Goal: Task Accomplishment & Management: Manage account settings

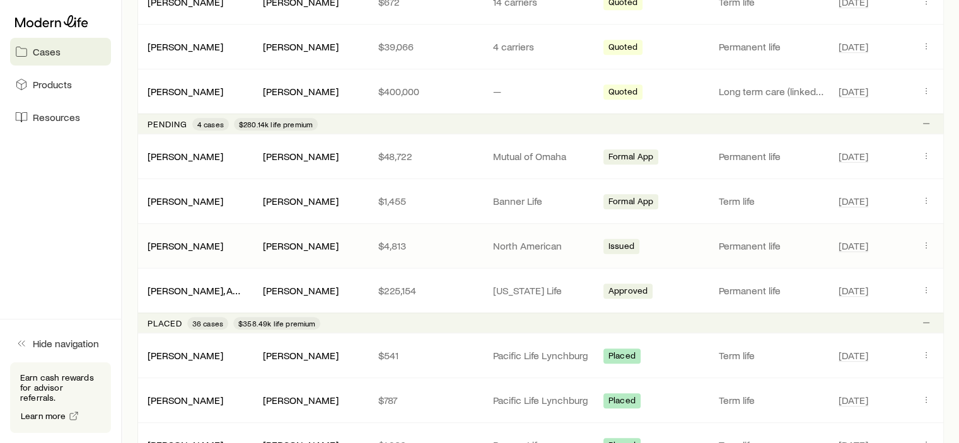
scroll to position [694, 0]
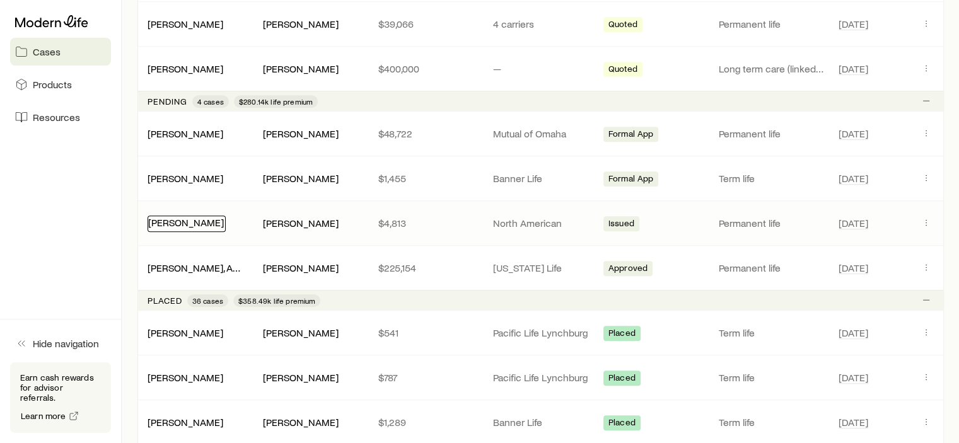
click at [205, 216] on link "[PERSON_NAME]" at bounding box center [186, 222] width 76 height 12
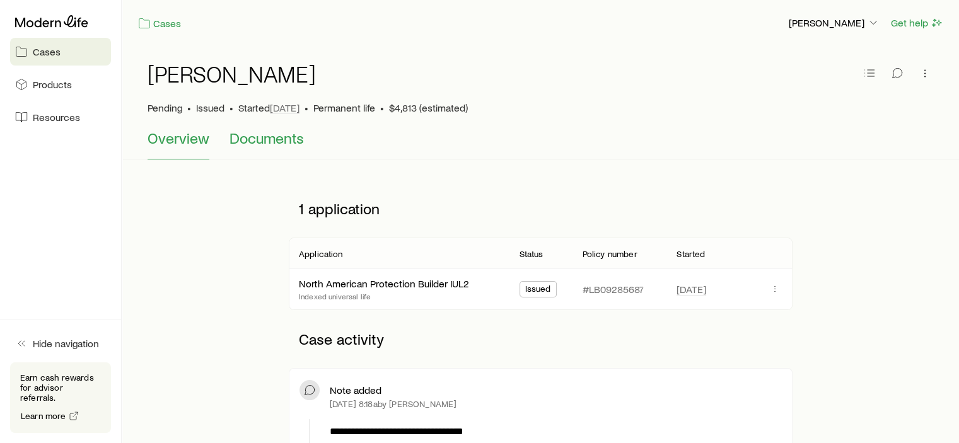
click at [260, 141] on span "Documents" at bounding box center [267, 138] width 74 height 18
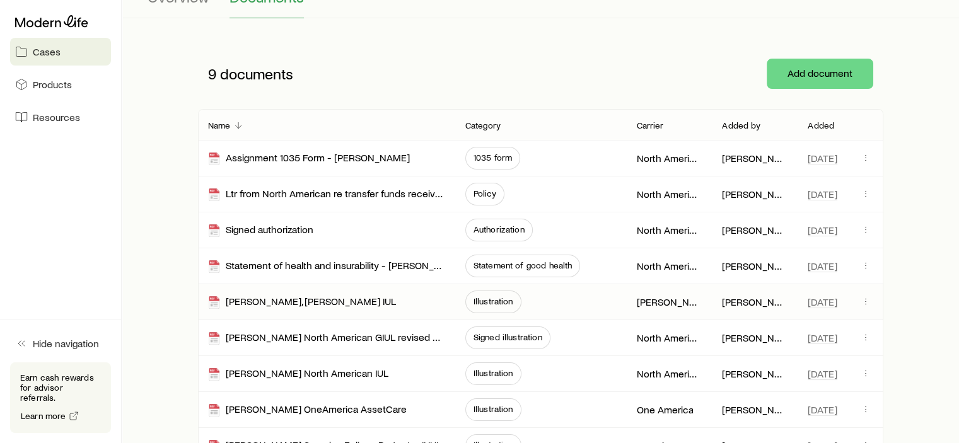
scroll to position [126, 0]
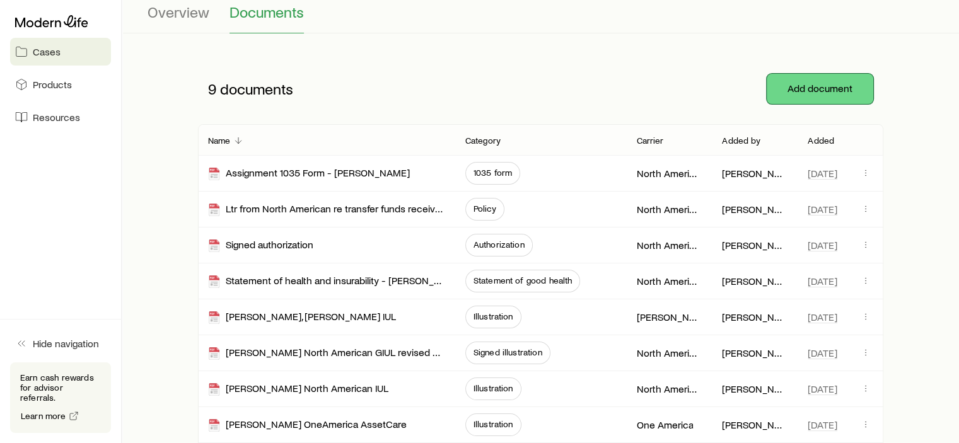
click at [792, 90] on button "Add document" at bounding box center [820, 89] width 107 height 30
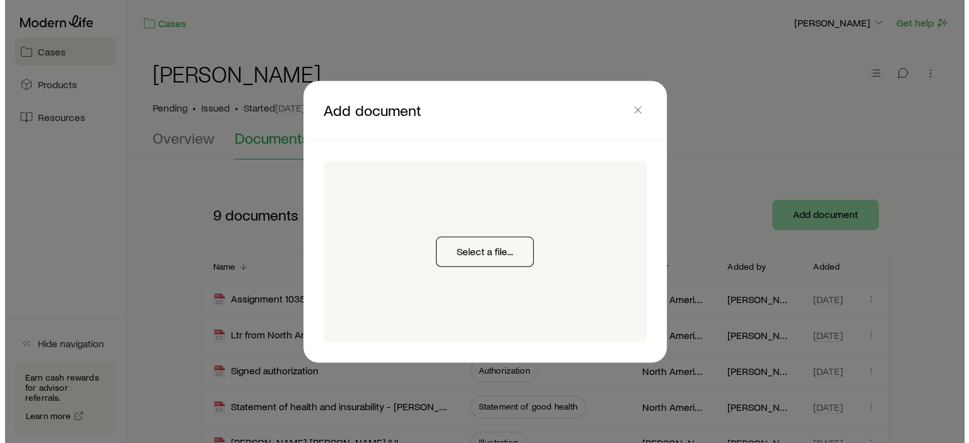
scroll to position [0, 0]
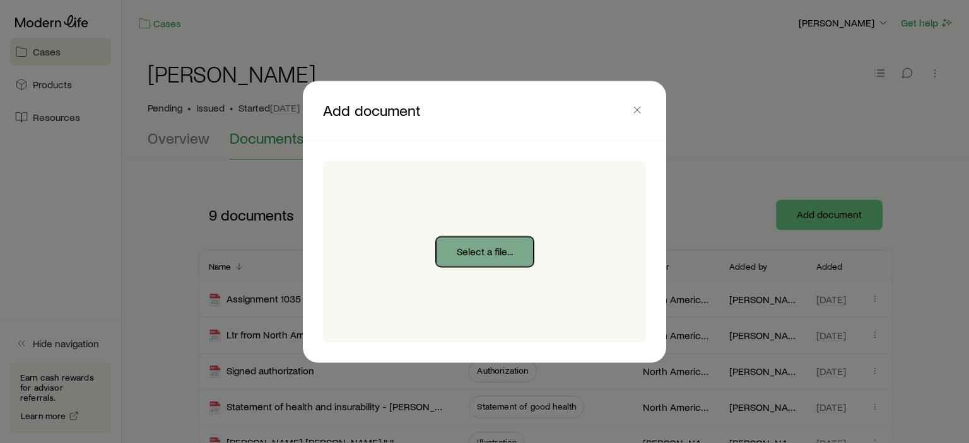
click at [469, 250] on button "Select a file..." at bounding box center [485, 252] width 98 height 30
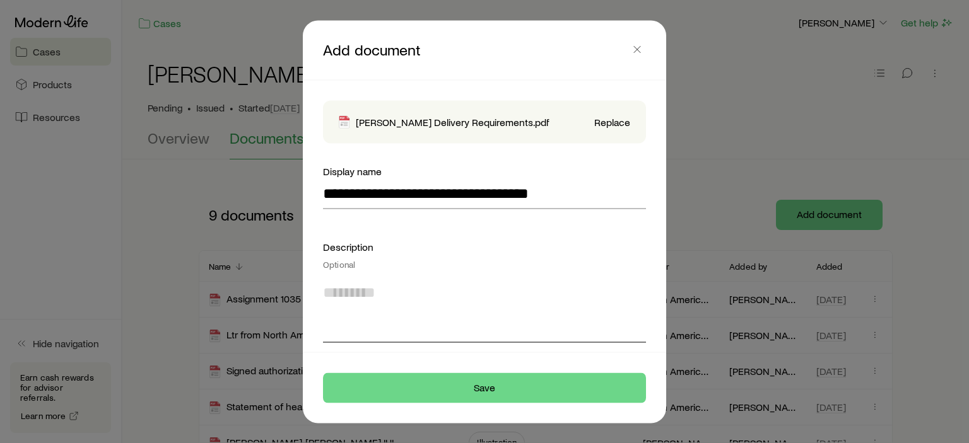
click at [440, 337] on textarea at bounding box center [484, 308] width 323 height 69
type textarea "*"
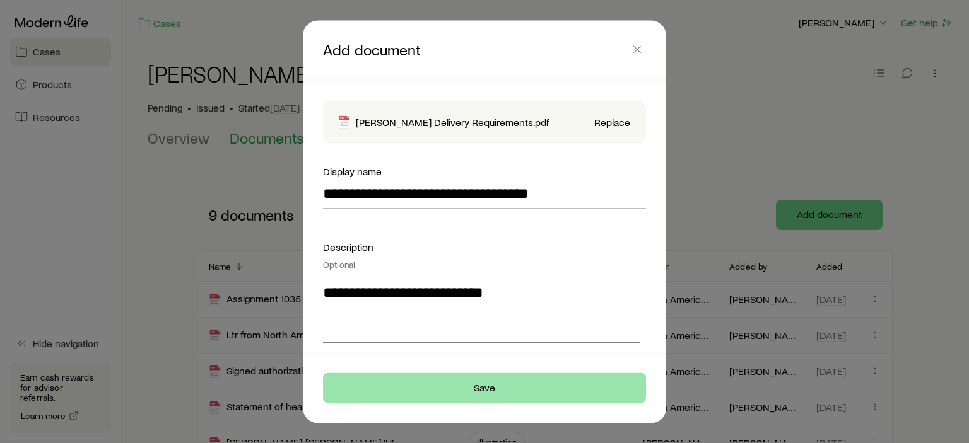
type textarea "**********"
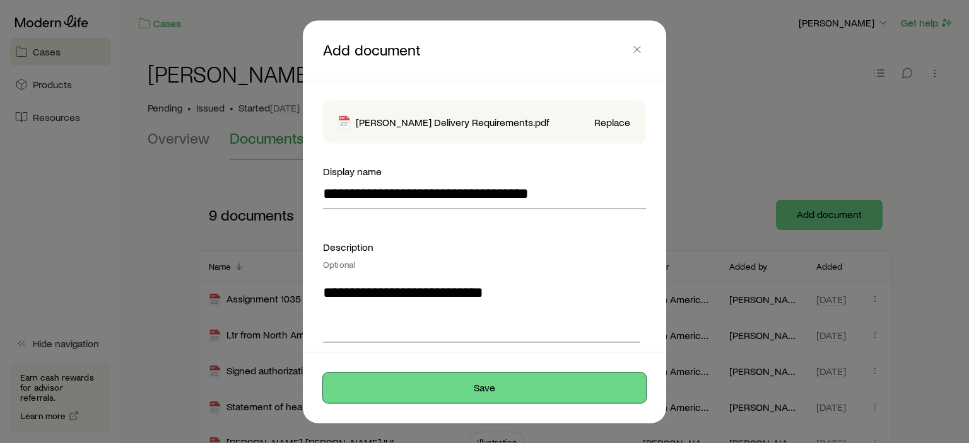
click at [477, 395] on button "Save" at bounding box center [484, 388] width 323 height 30
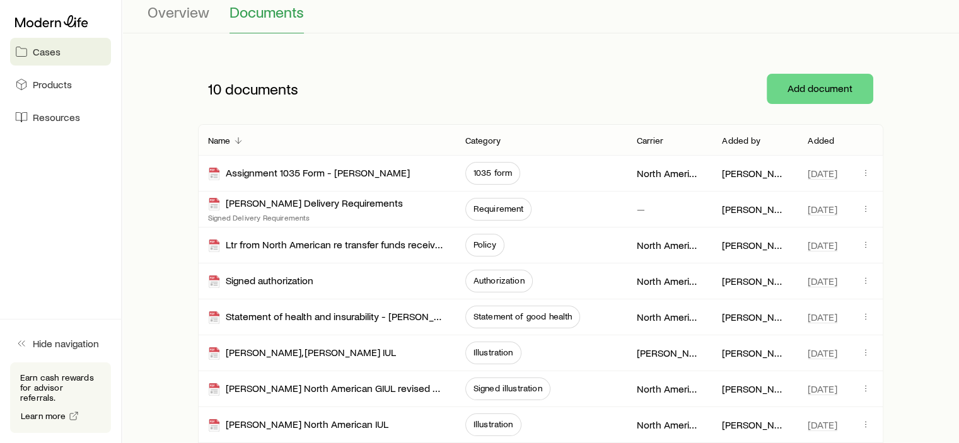
scroll to position [96, 0]
